Goal: Information Seeking & Learning: Learn about a topic

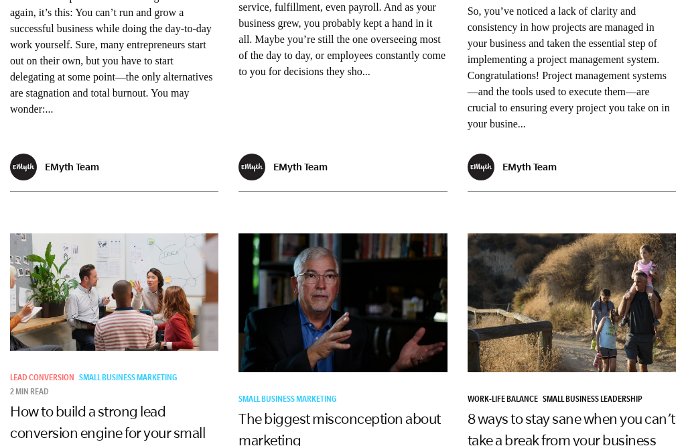
scroll to position [1893, 0]
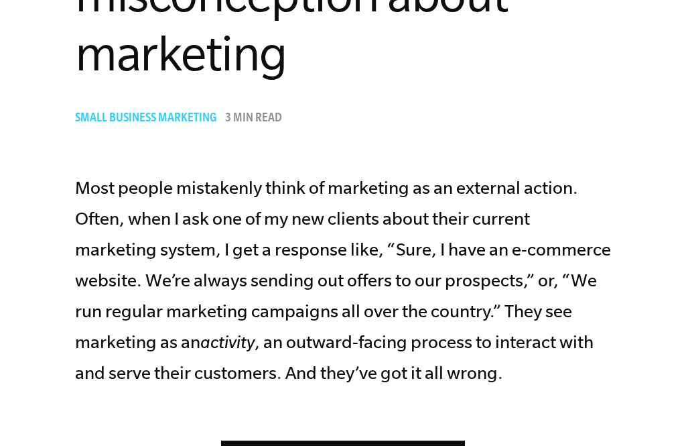
scroll to position [474, 0]
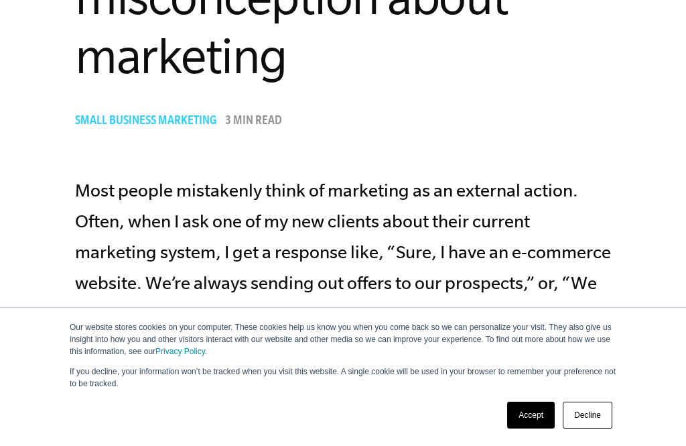
click at [593, 428] on link "Decline" at bounding box center [588, 415] width 50 height 27
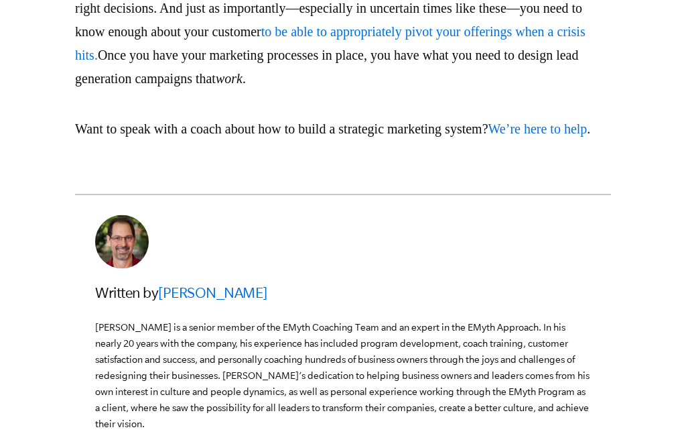
scroll to position [3007, 0]
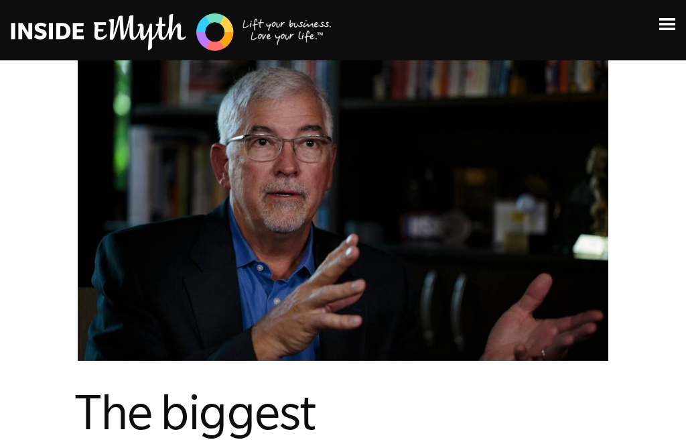
click at [613, 1] on header "Topics: Finding Customers Business Systems Managing Employees Leadership Managi…" at bounding box center [343, 30] width 686 height 60
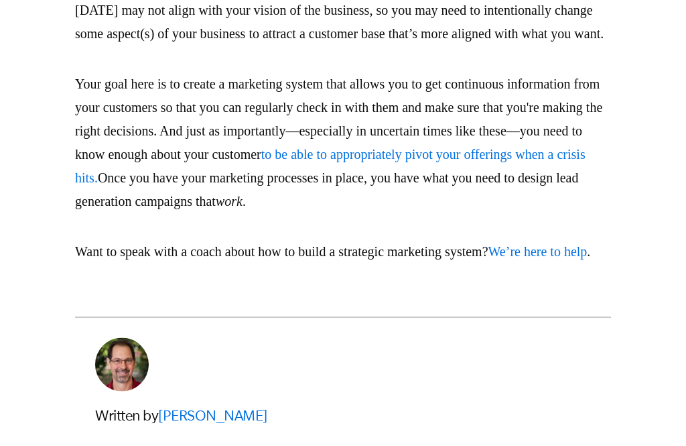
scroll to position [2895, 0]
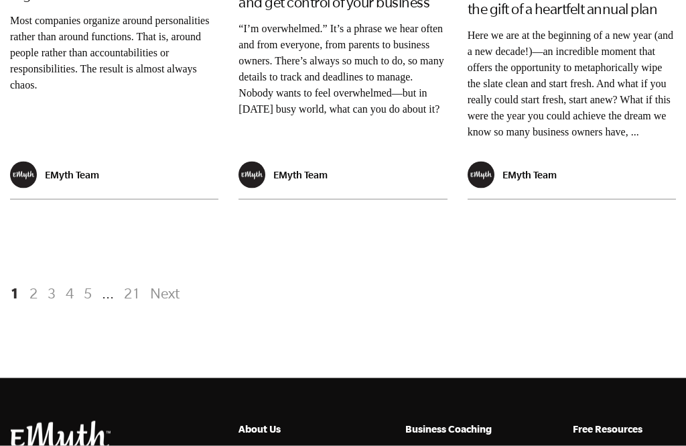
scroll to position [2760, 0]
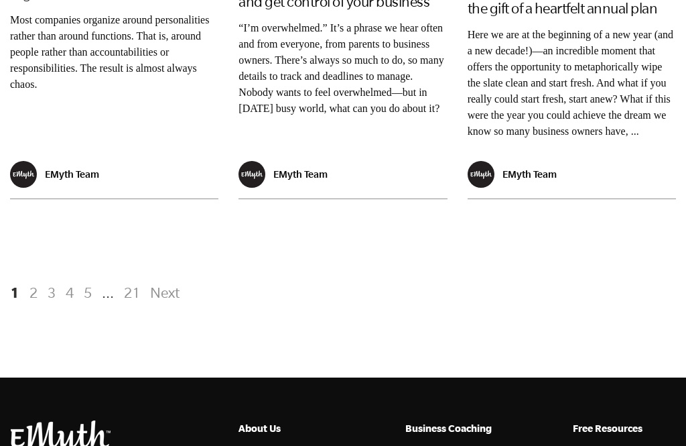
click at [166, 285] on link "Next" at bounding box center [163, 292] width 34 height 24
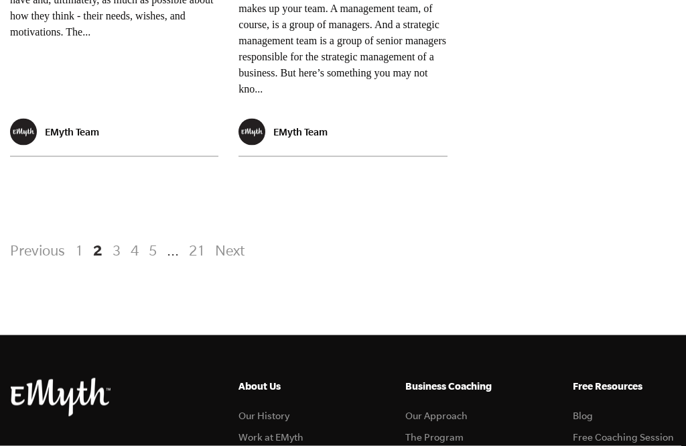
scroll to position [2942, 0]
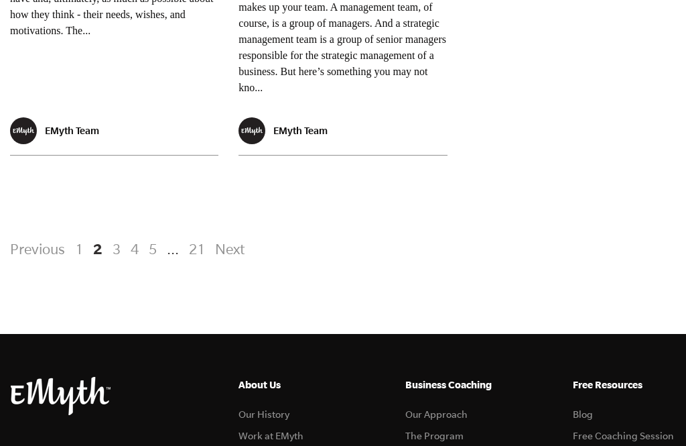
click at [218, 237] on link "Next" at bounding box center [228, 249] width 34 height 24
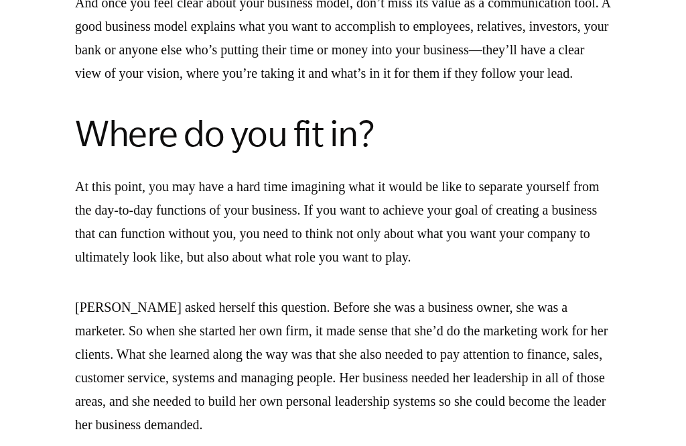
scroll to position [2972, 0]
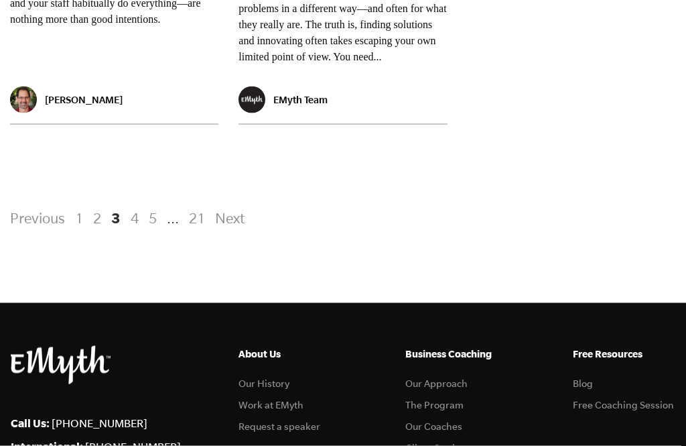
scroll to position [2863, 0]
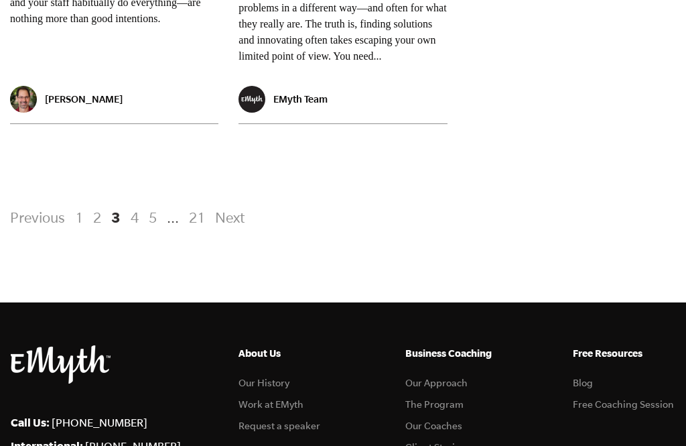
click at [219, 213] on link "Next" at bounding box center [228, 217] width 34 height 24
